Goal: Transaction & Acquisition: Purchase product/service

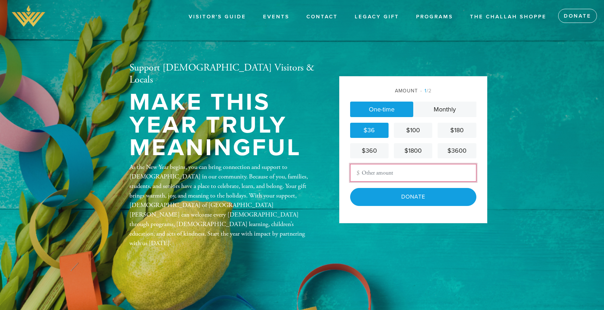
click at [389, 179] on input "Other Amount" at bounding box center [413, 173] width 126 height 18
click at [369, 132] on div "$36" at bounding box center [369, 131] width 33 height 10
click at [399, 208] on div "Amount 1 /2 One-time Monthly $36 $100 $180 $360 $1800 $3600 Other Amount Contri…" at bounding box center [413, 149] width 148 height 147
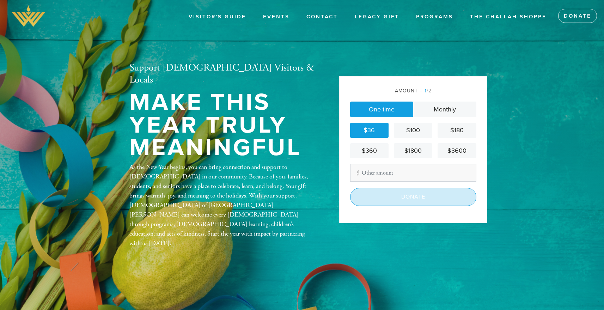
click at [399, 204] on input "Donate" at bounding box center [413, 197] width 126 height 18
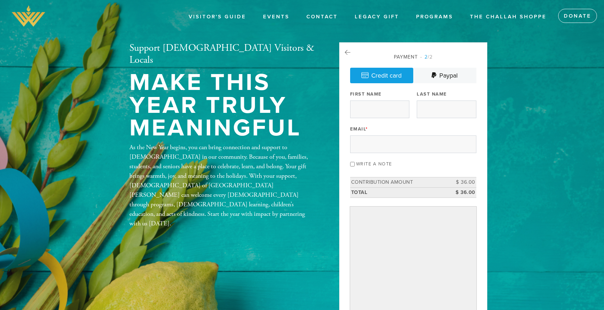
click at [375, 121] on div "Payment 2 /2 Credit card [GEOGRAPHIC_DATA] Payment Processor Pay Later Credit C…" at bounding box center [413, 197] width 126 height 288
click at [375, 114] on input "First Name" at bounding box center [379, 109] width 59 height 18
type input "m"
type input "Moti"
type input "[PERSON_NAME]"
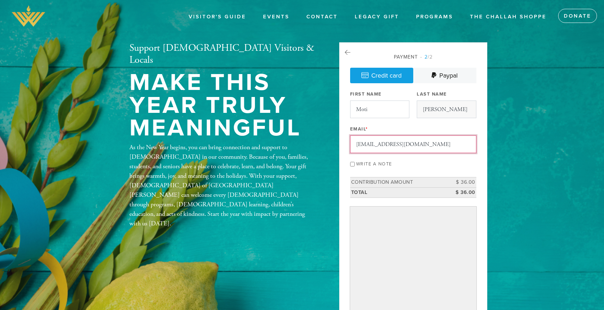
type input "[EMAIL_ADDRESS][DOMAIN_NAME]"
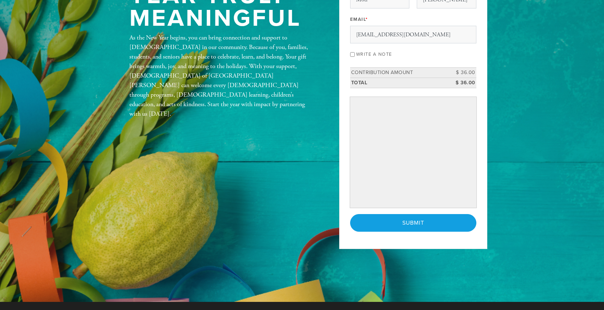
scroll to position [111, 0]
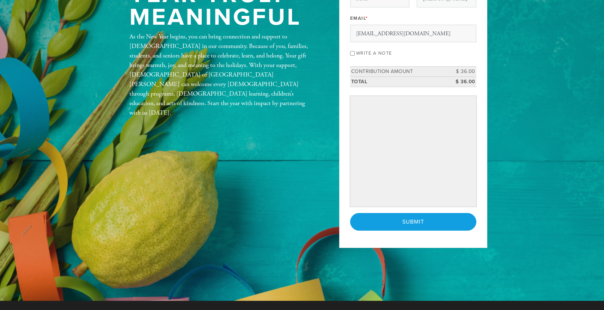
click at [477, 99] on div "Payment 2 /2 Credit card [GEOGRAPHIC_DATA] Payment Processor Pay Later Credit C…" at bounding box center [413, 90] width 148 height 316
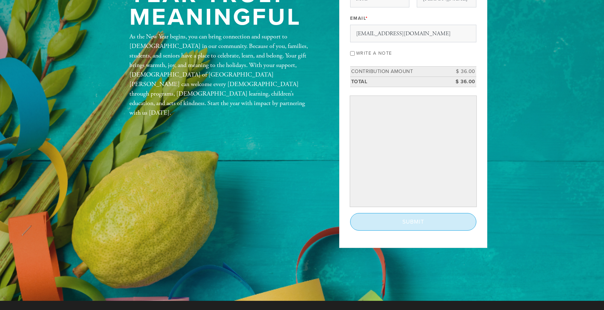
click at [407, 224] on input "Submit" at bounding box center [413, 222] width 126 height 18
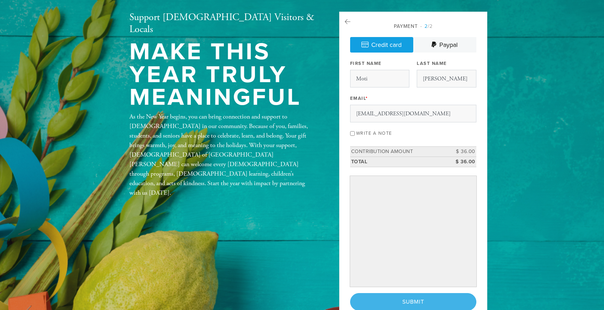
scroll to position [0, 0]
